Goal: Information Seeking & Learning: Learn about a topic

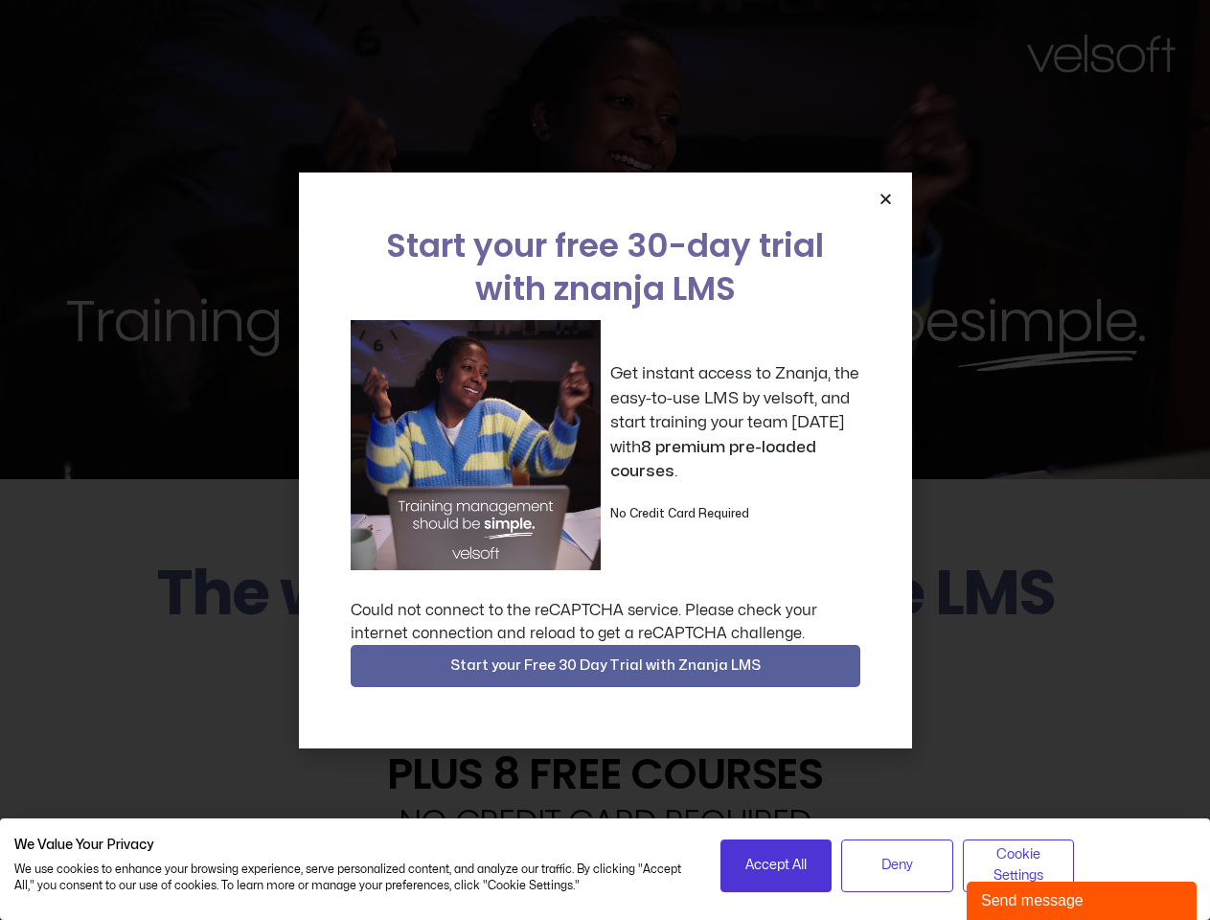
click at [605, 460] on div "Get instant access to Znanja, the easy-to-use LMS by velsoft, and start trainin…" at bounding box center [606, 445] width 510 height 250
click at [885, 198] on icon "Close" at bounding box center [886, 199] width 14 height 14
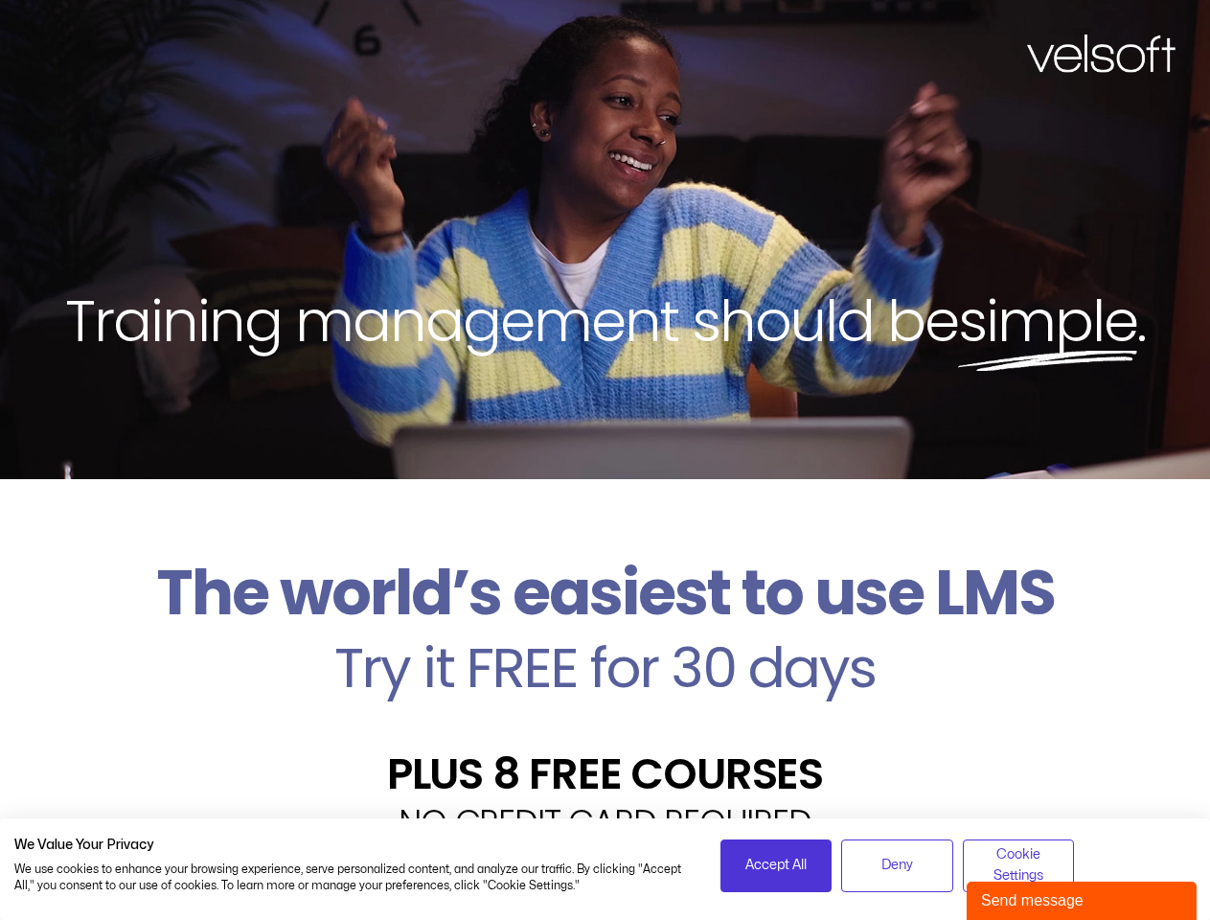
click at [606, 666] on h2 "Try it FREE for 30 days" at bounding box center [605, 668] width 1182 height 56
click at [776, 865] on span "Accept All" at bounding box center [776, 865] width 61 height 21
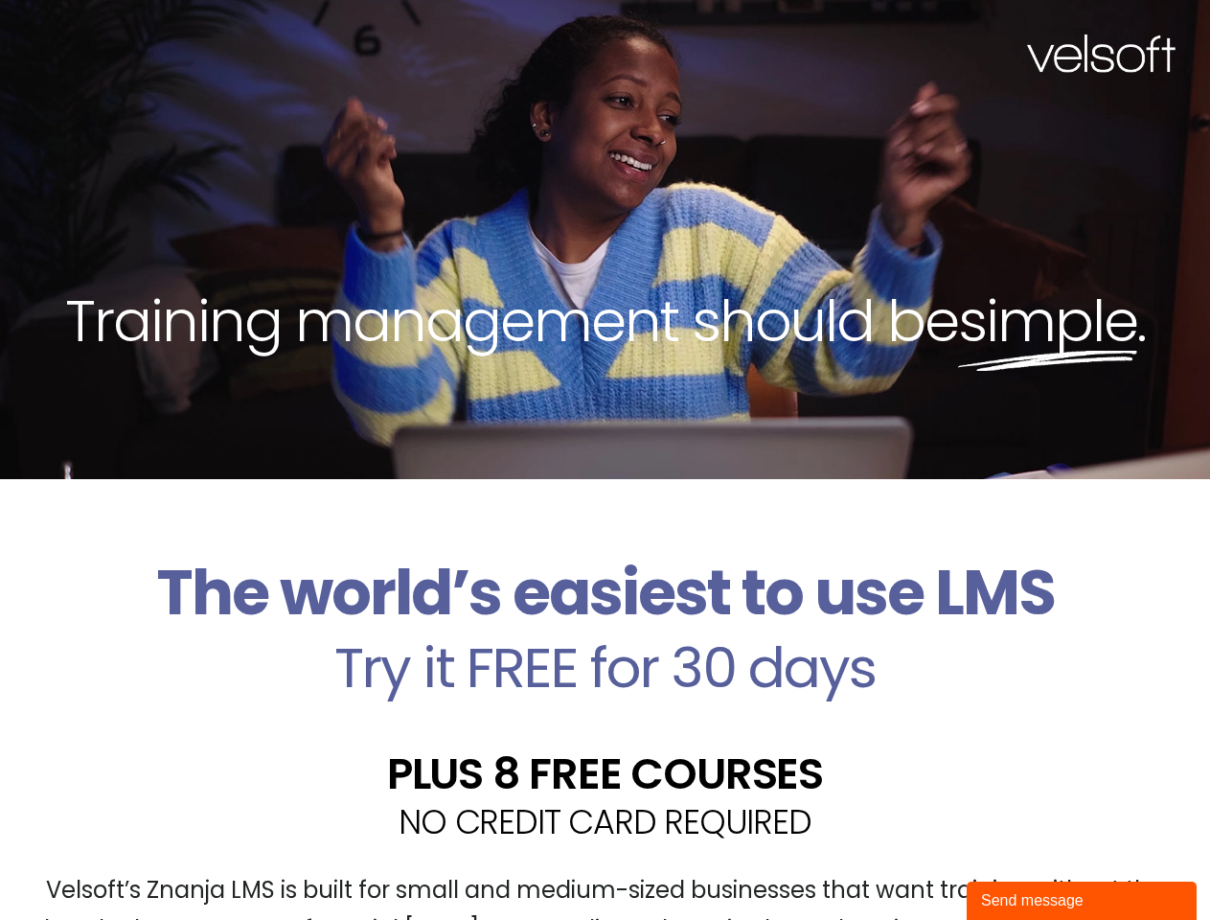
click at [897, 865] on div "Velsoft’s Znanja LMS is built for small and medium-sized businesses that want t…" at bounding box center [605, 918] width 1182 height 140
click at [1019, 865] on div "Velsoft’s Znanja LMS is built for small and medium-sized businesses that want t…" at bounding box center [605, 918] width 1182 height 140
click at [1082, 901] on div "Send message" at bounding box center [1081, 900] width 201 height 23
